Goal: Navigation & Orientation: Go to known website

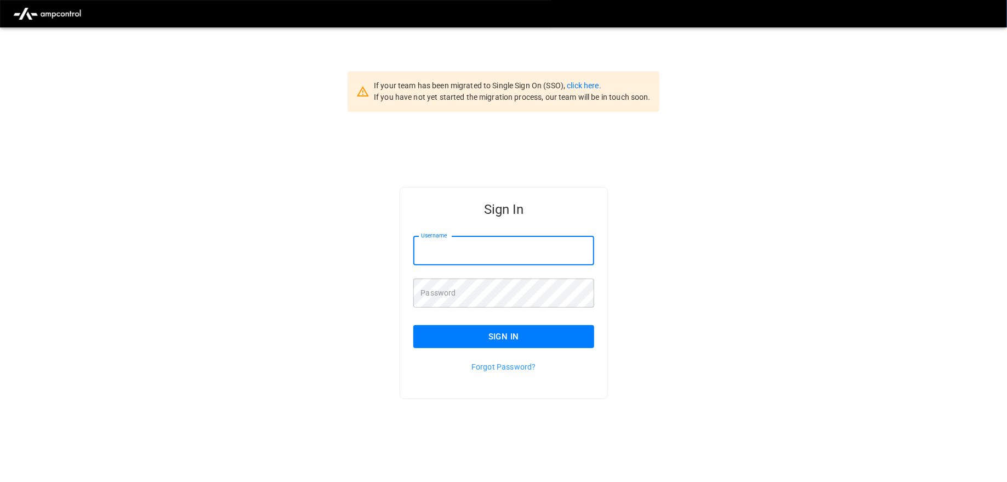
click at [439, 245] on input "Username" at bounding box center [504, 250] width 182 height 29
type input "**********"
